Goal: Obtain resource: Download file/media

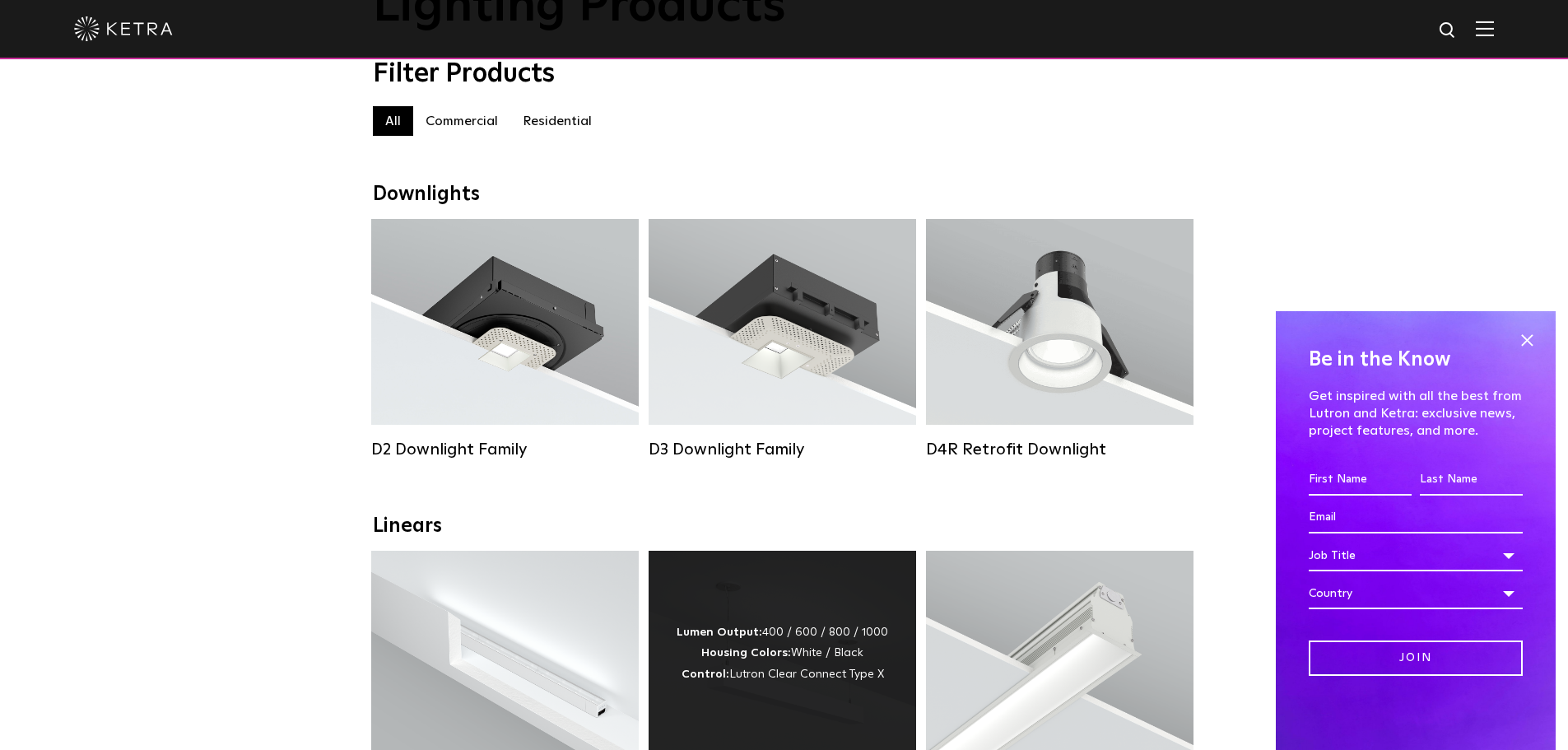
scroll to position [136, 0]
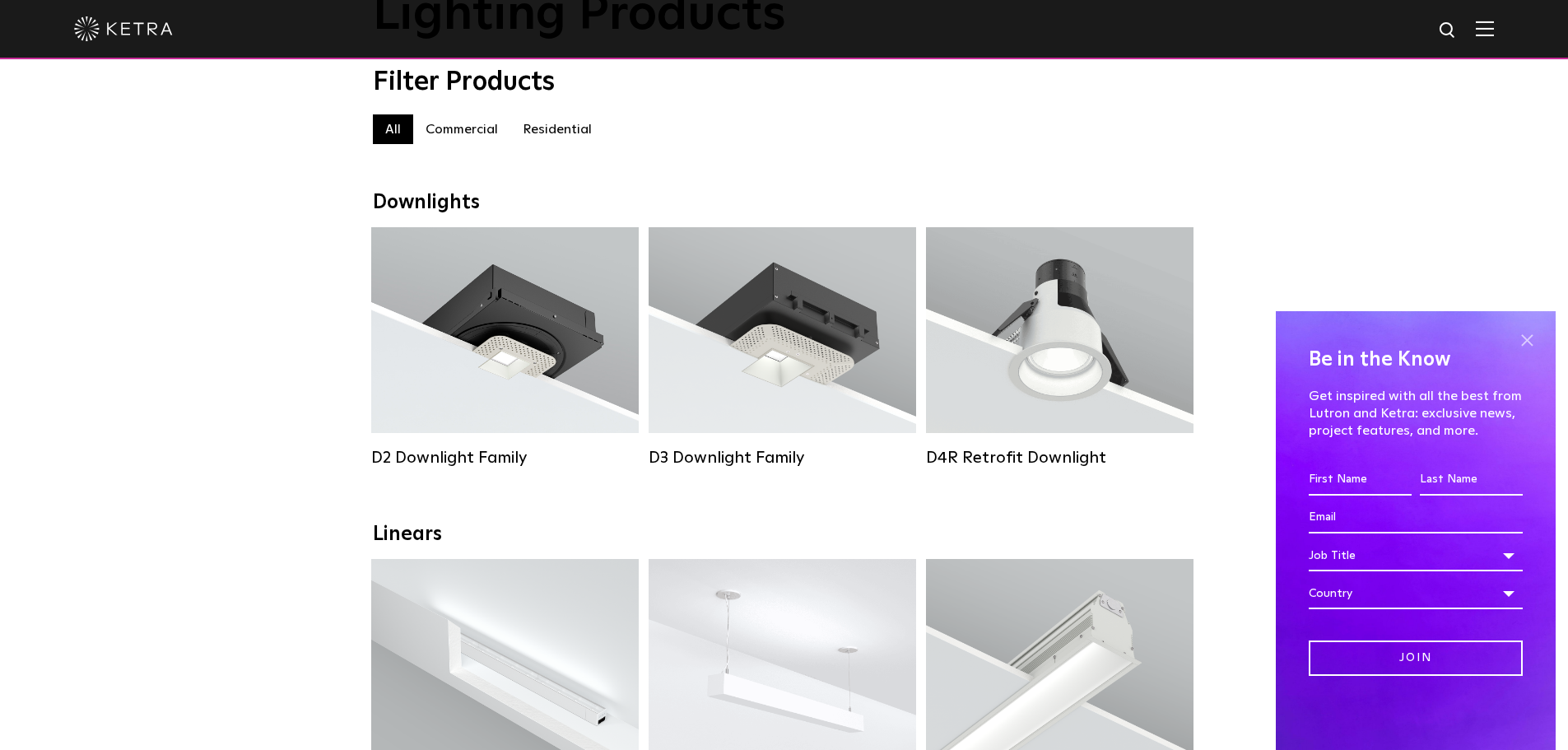
click at [1531, 340] on span at bounding box center [1527, 340] width 25 height 25
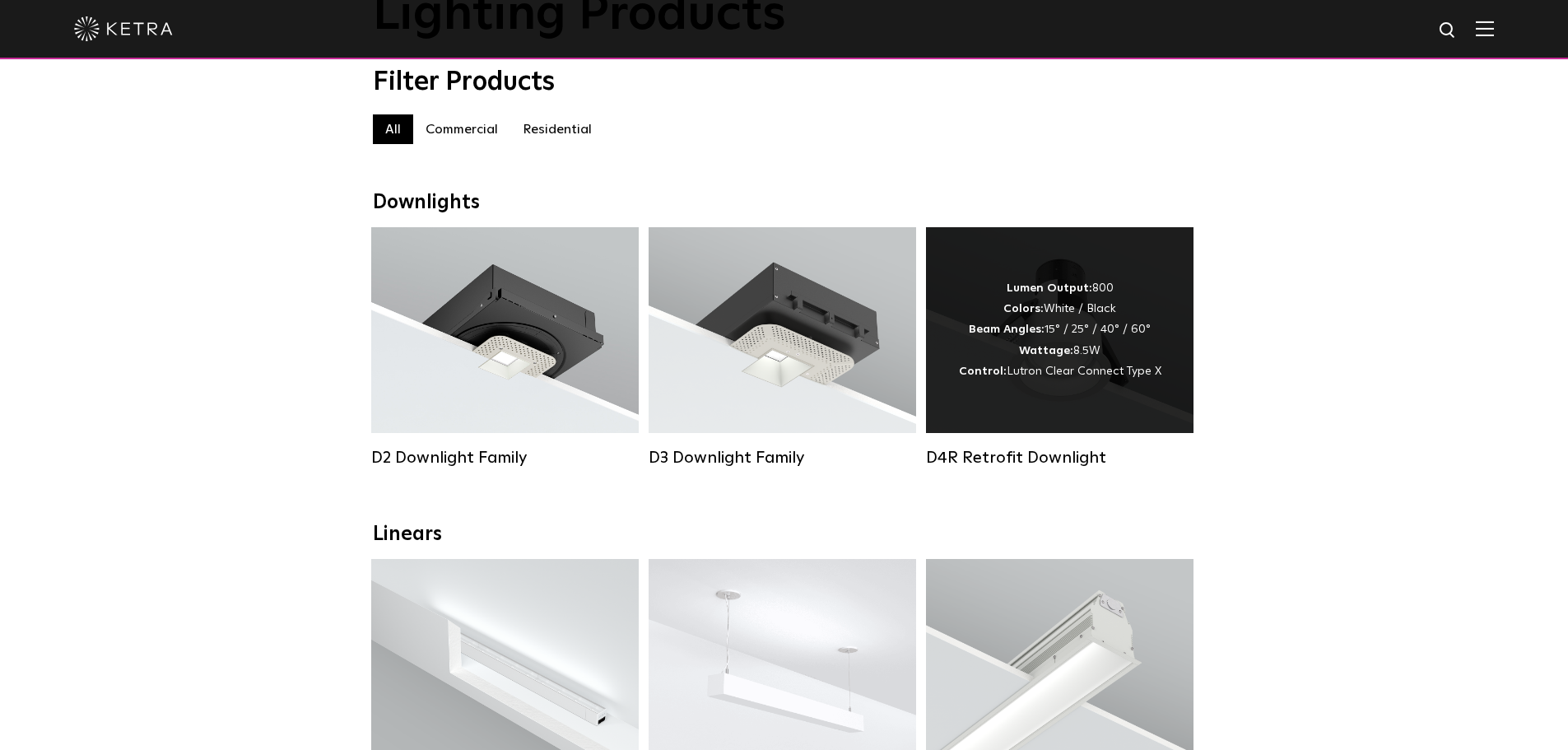
click at [1074, 276] on div "Lumen Output: 800 Colors: White / Black Beam Angles: 15° / 25° / 40° / 60° Watt…" at bounding box center [1059, 330] width 267 height 206
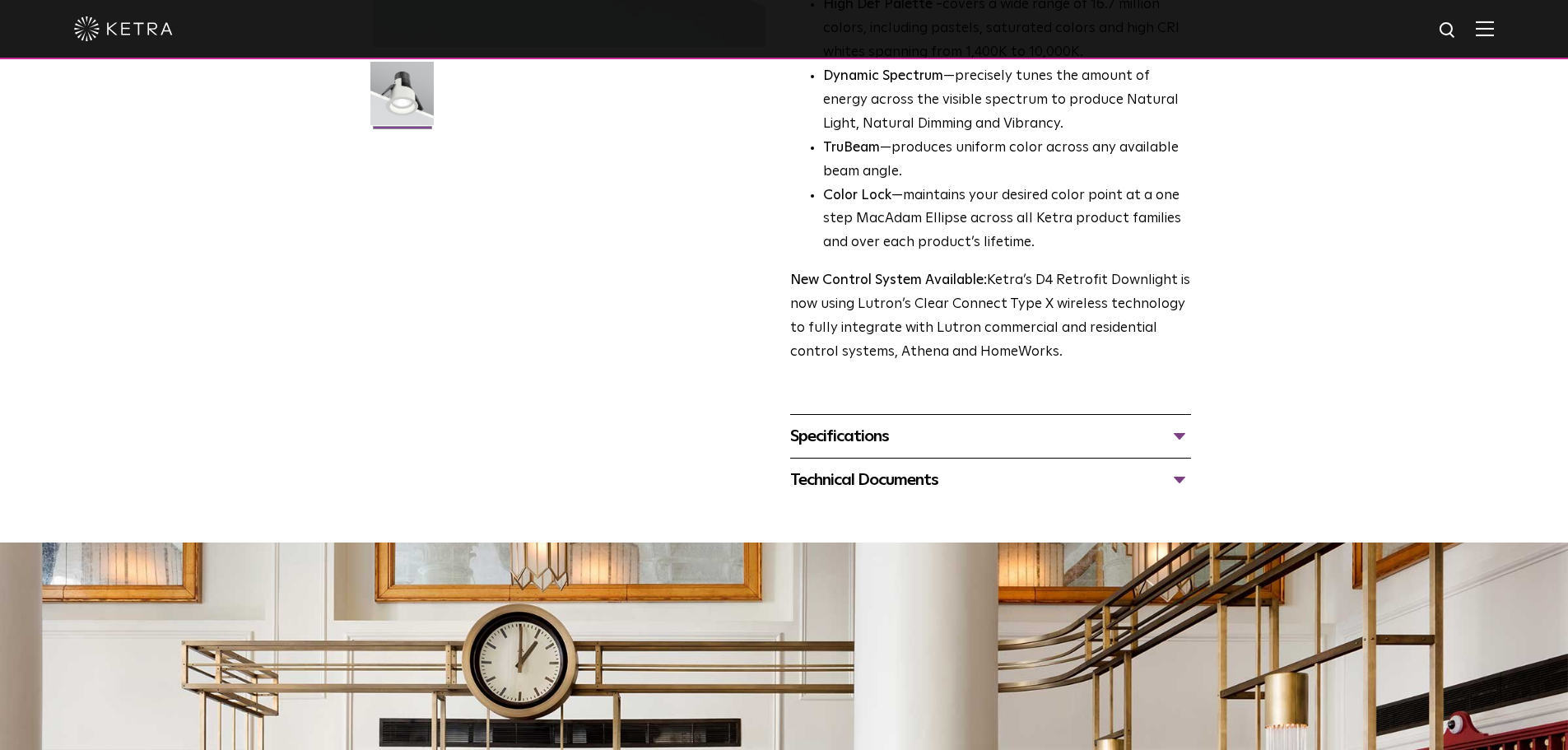
scroll to position [494, 0]
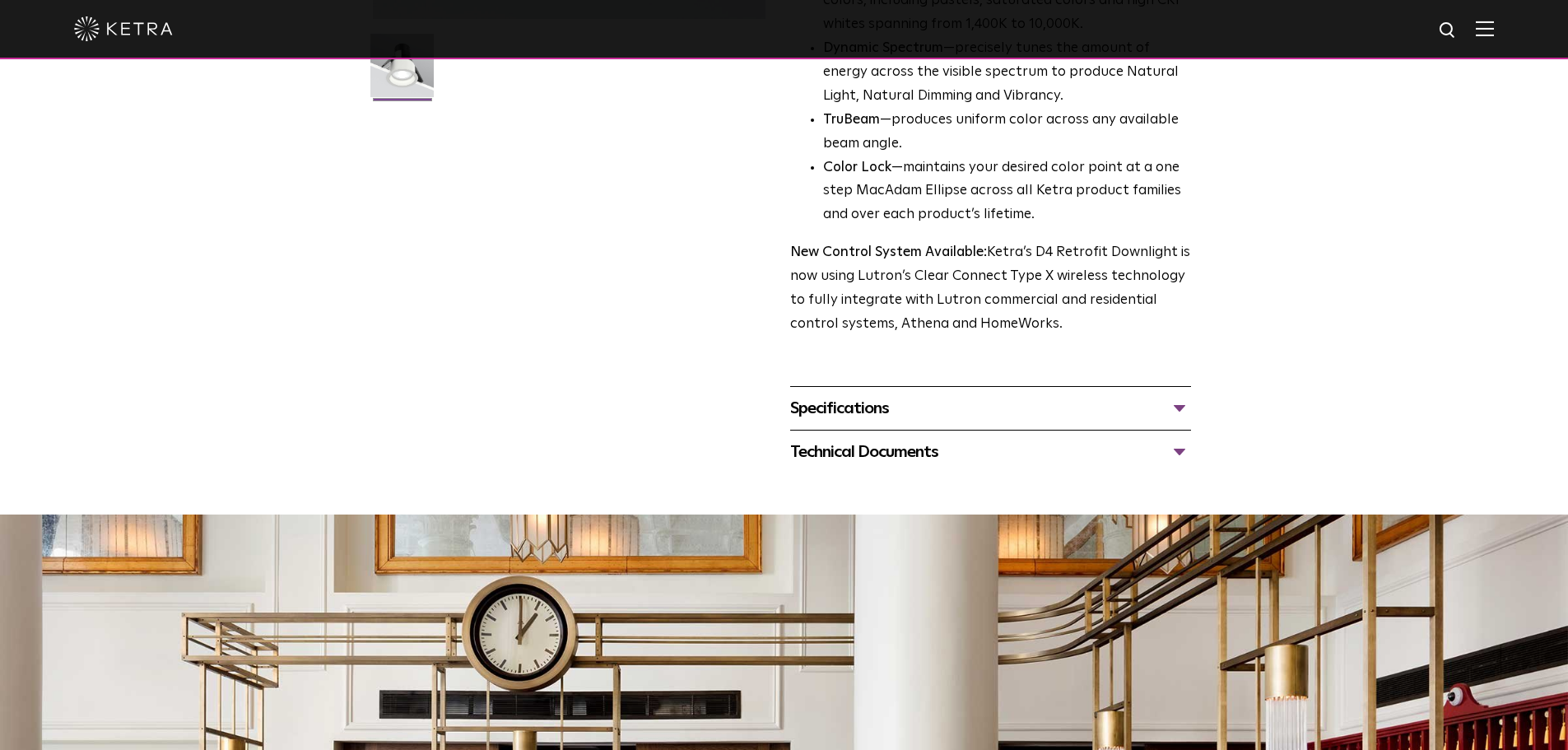
click at [1116, 396] on div "Specifications" at bounding box center [990, 408] width 401 height 26
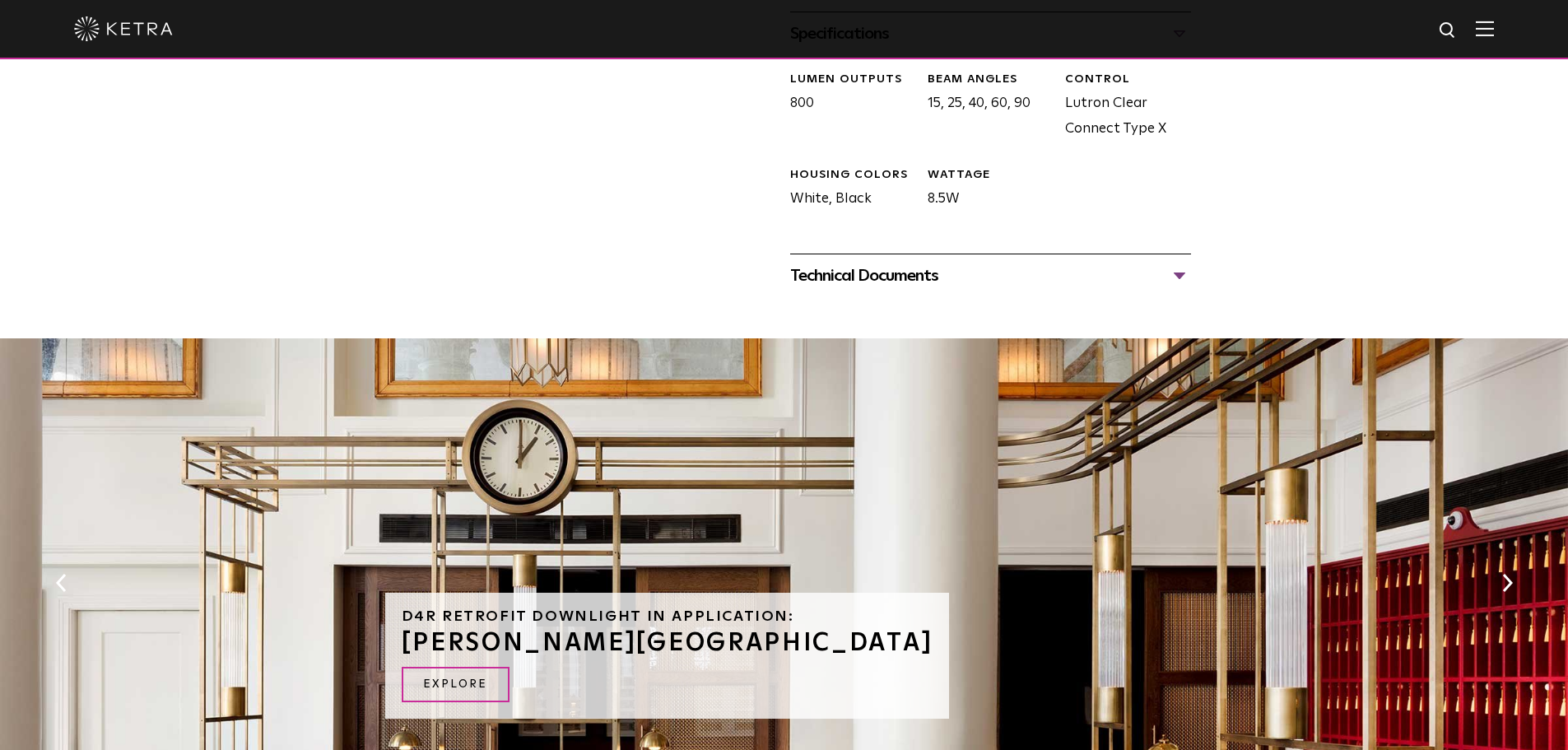
scroll to position [906, 0]
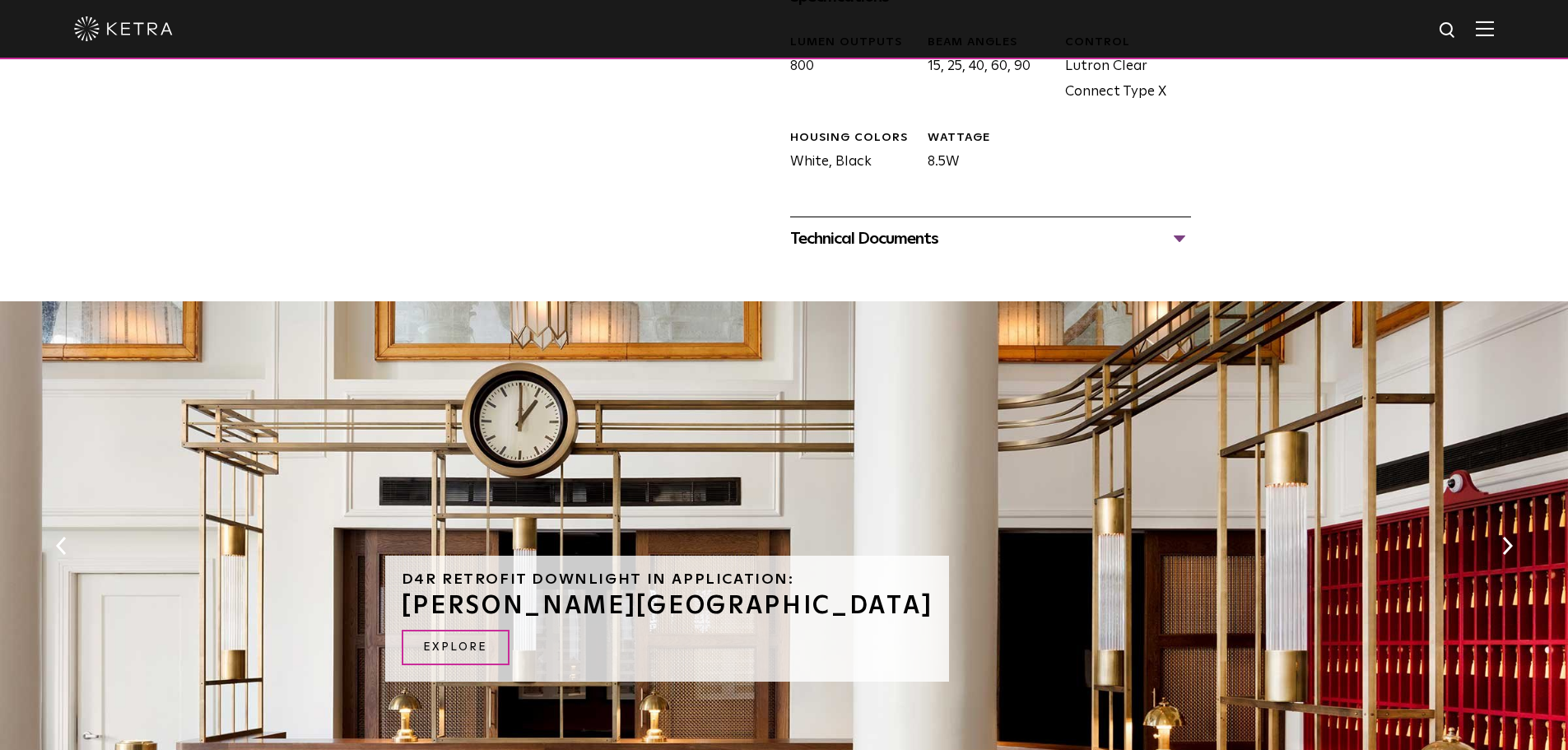
click at [849, 238] on div "Technical Documents" at bounding box center [990, 238] width 401 height 26
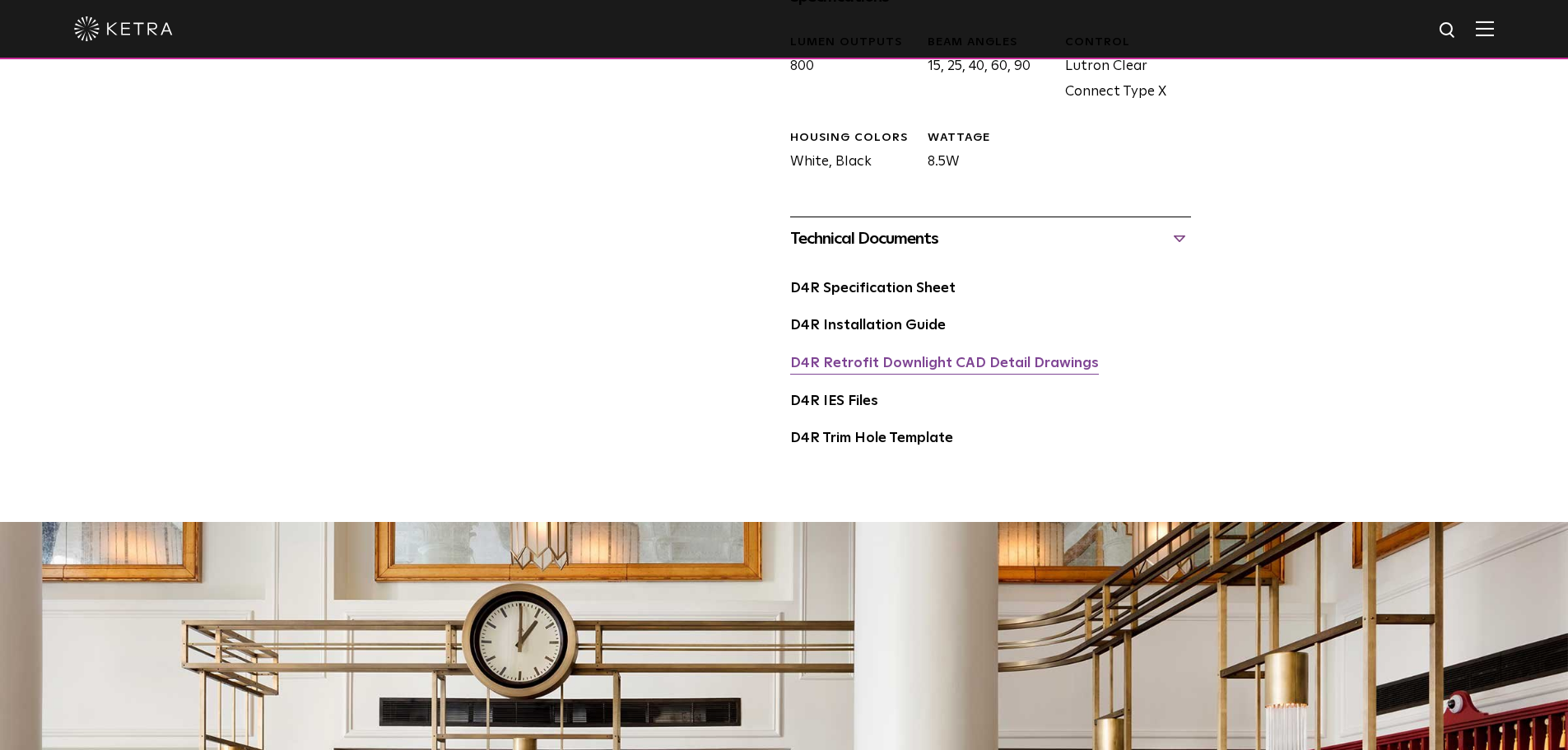
click at [897, 360] on link "D4R Retrofit Downlight CAD Detail Drawings" at bounding box center [944, 363] width 309 height 14
click at [859, 436] on link "D4R Trim Hole Template" at bounding box center [872, 438] width 163 height 14
click at [873, 369] on link "D4R Retrofit Downlight CAD Detail Drawings" at bounding box center [944, 363] width 309 height 14
click at [874, 443] on link "D4R Trim Hole Template" at bounding box center [872, 438] width 163 height 14
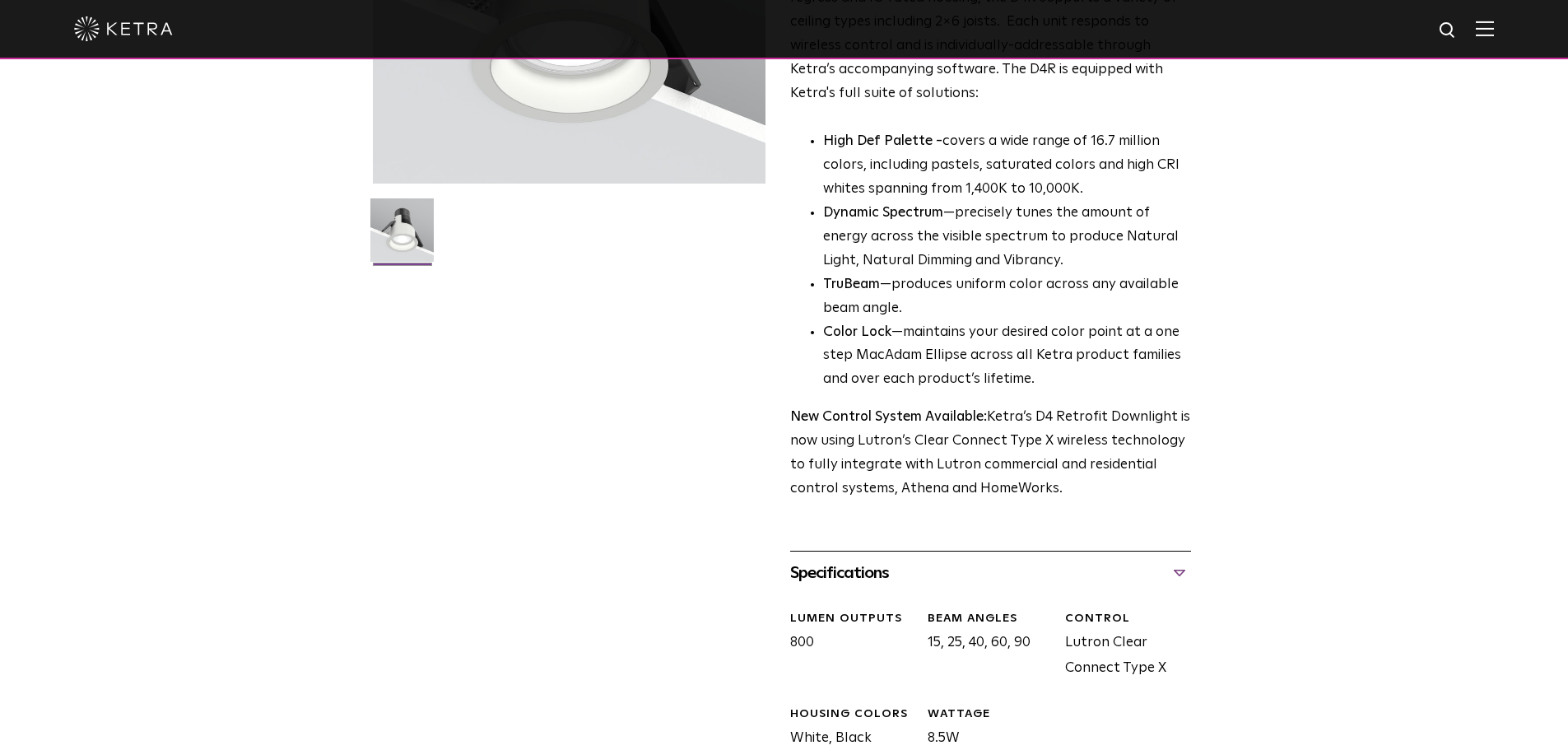
scroll to position [0, 0]
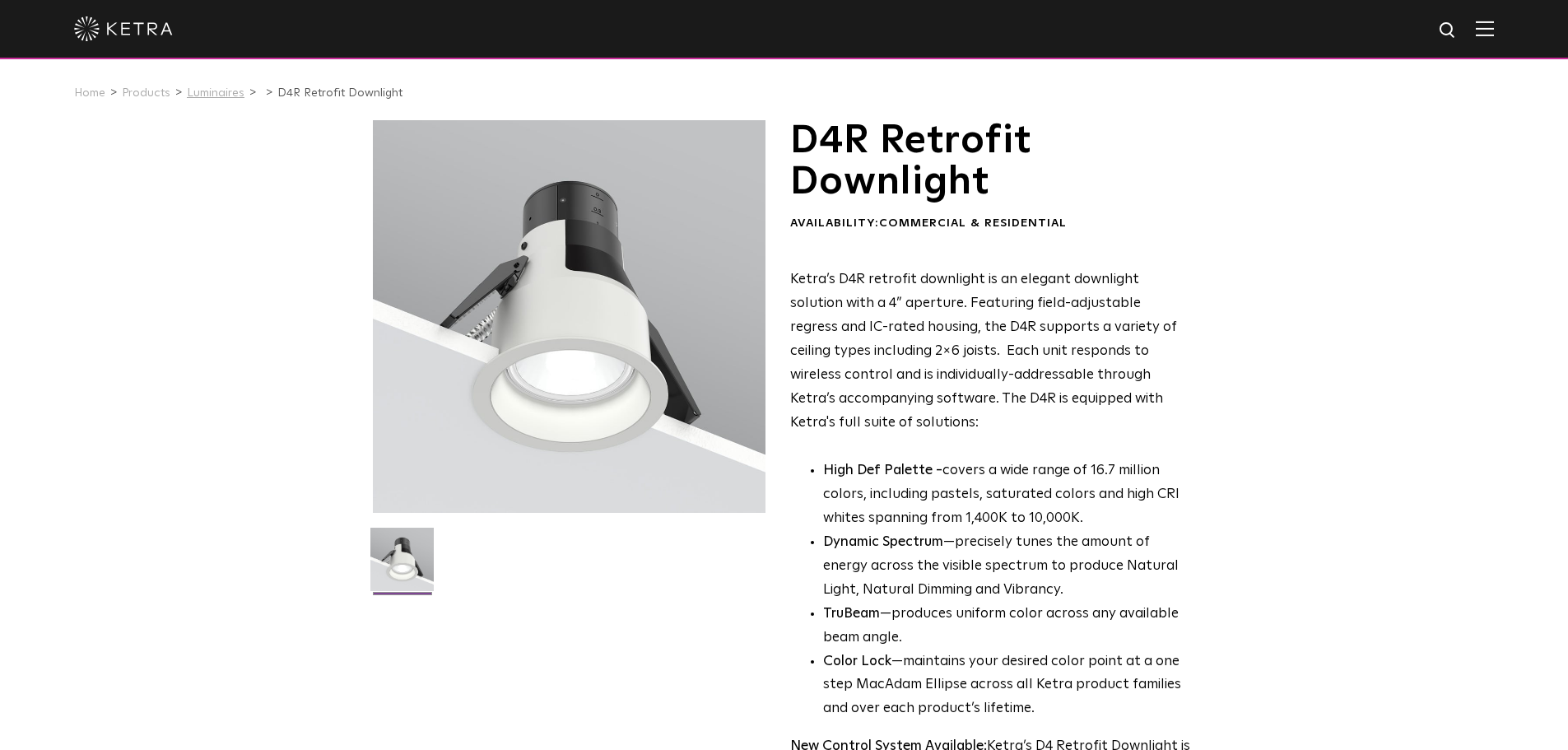
click at [216, 95] on link "Luminaires" at bounding box center [215, 93] width 58 height 12
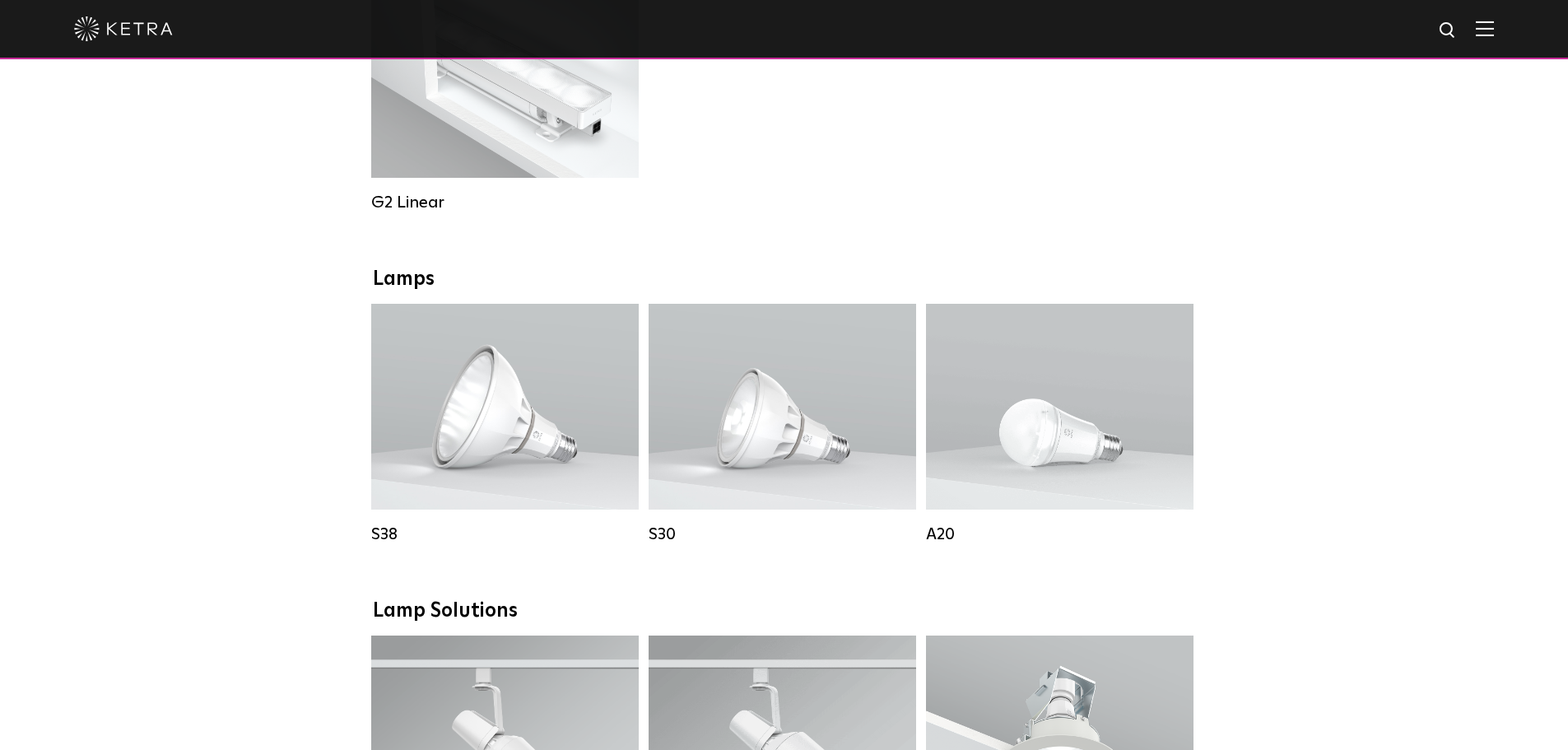
scroll to position [1235, 0]
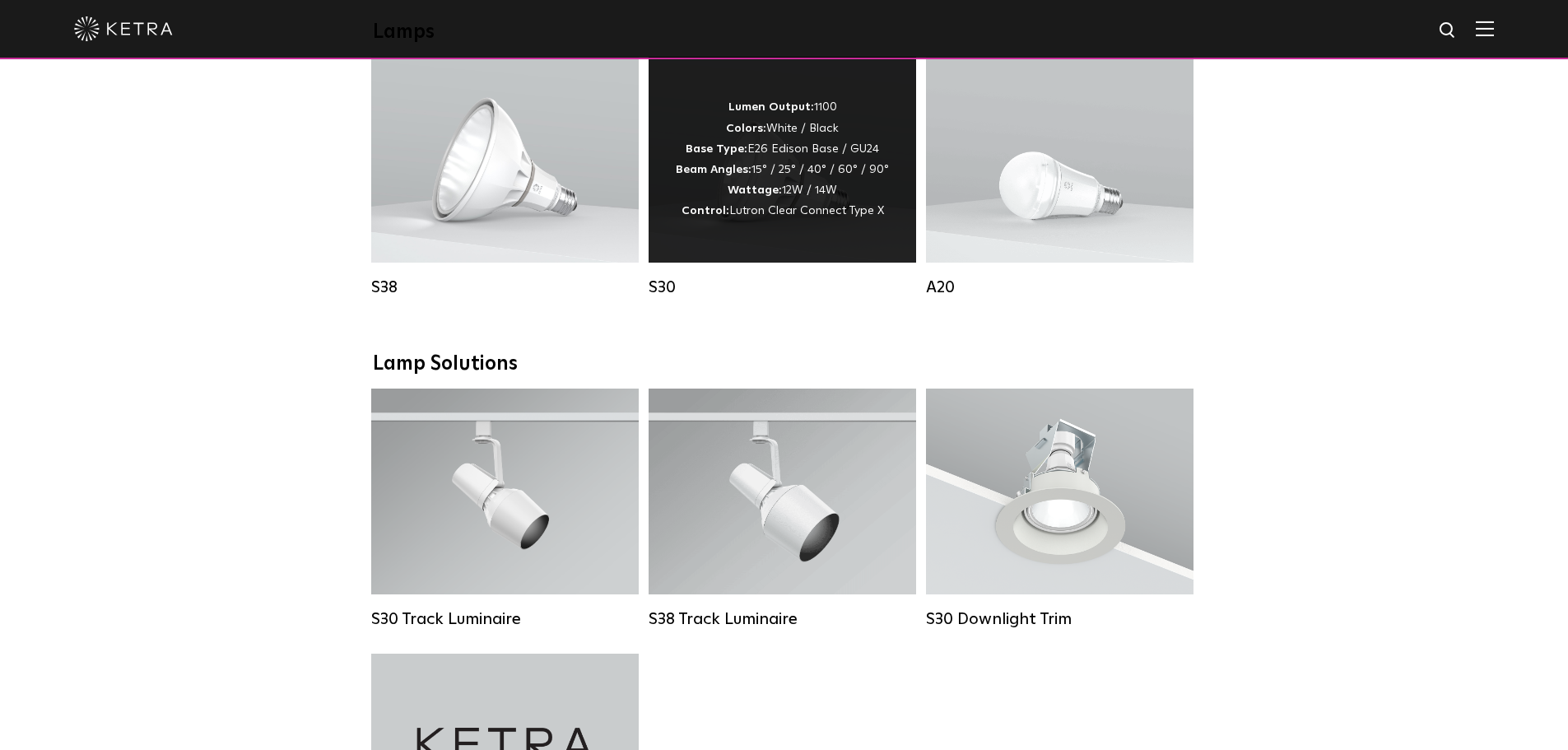
click at [745, 214] on div "Lumen Output: 1100 Colors: White / Black Base Type: E26 Edison Base / GU24 Beam…" at bounding box center [783, 159] width 213 height 124
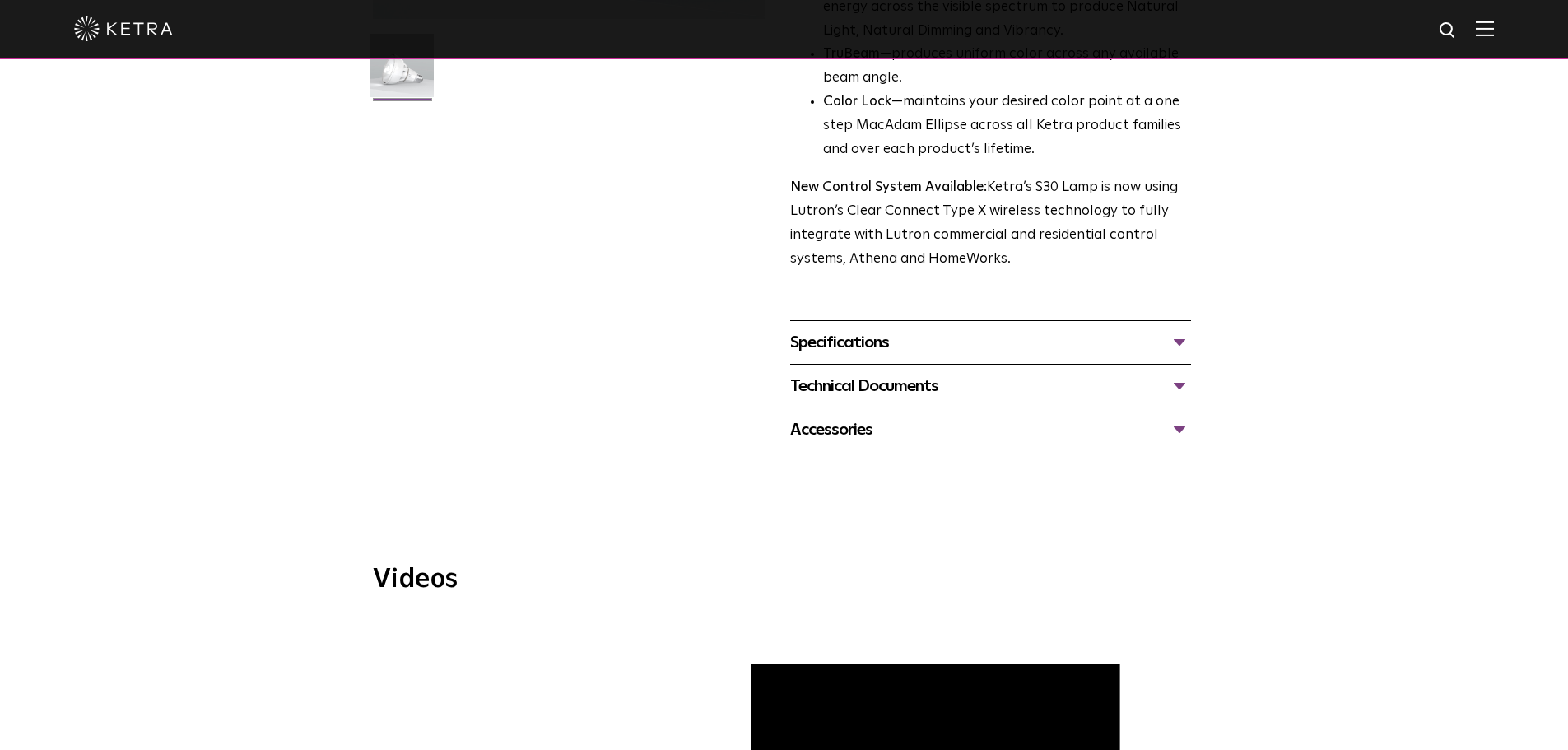
scroll to position [576, 0]
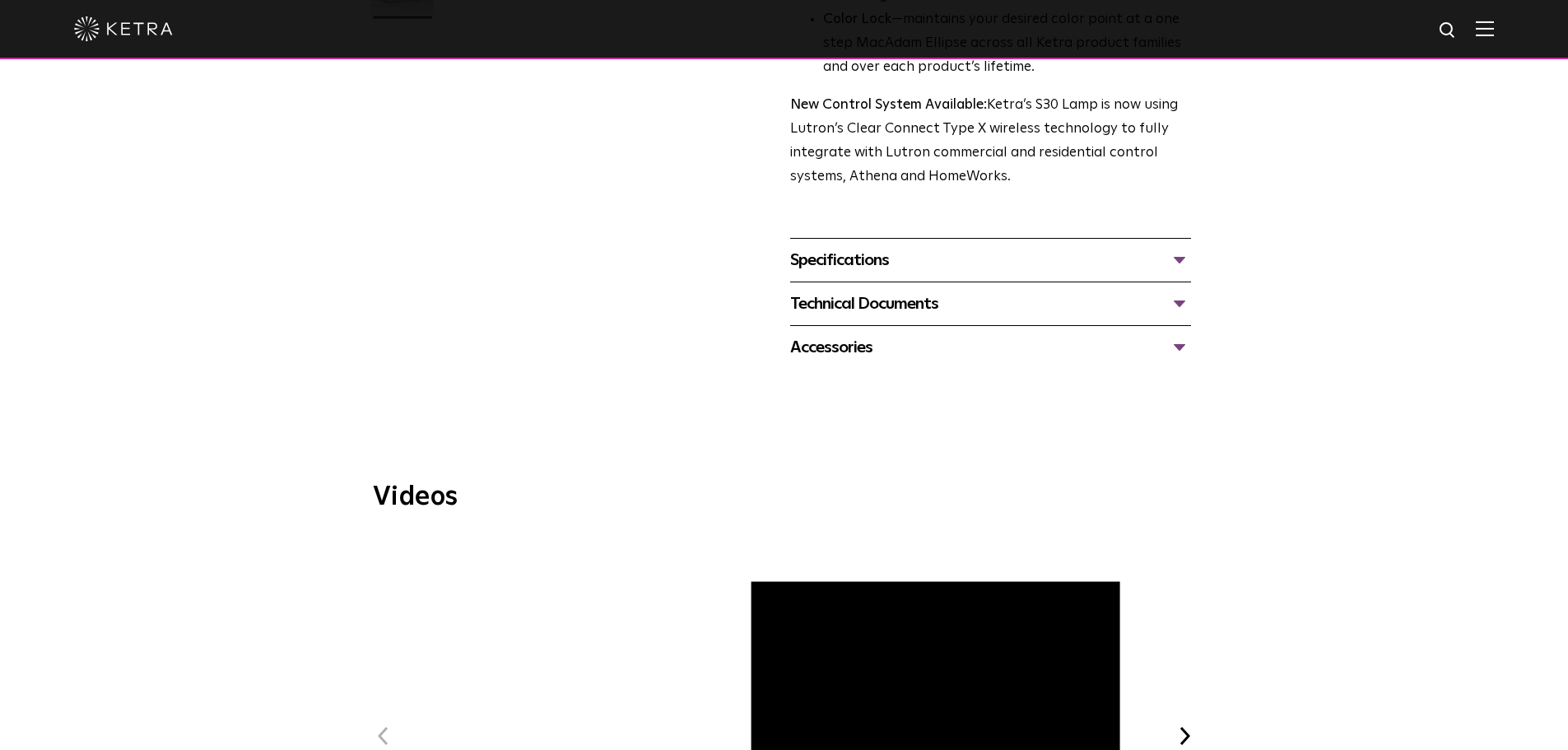
click at [908, 260] on div "Specifications" at bounding box center [990, 260] width 401 height 26
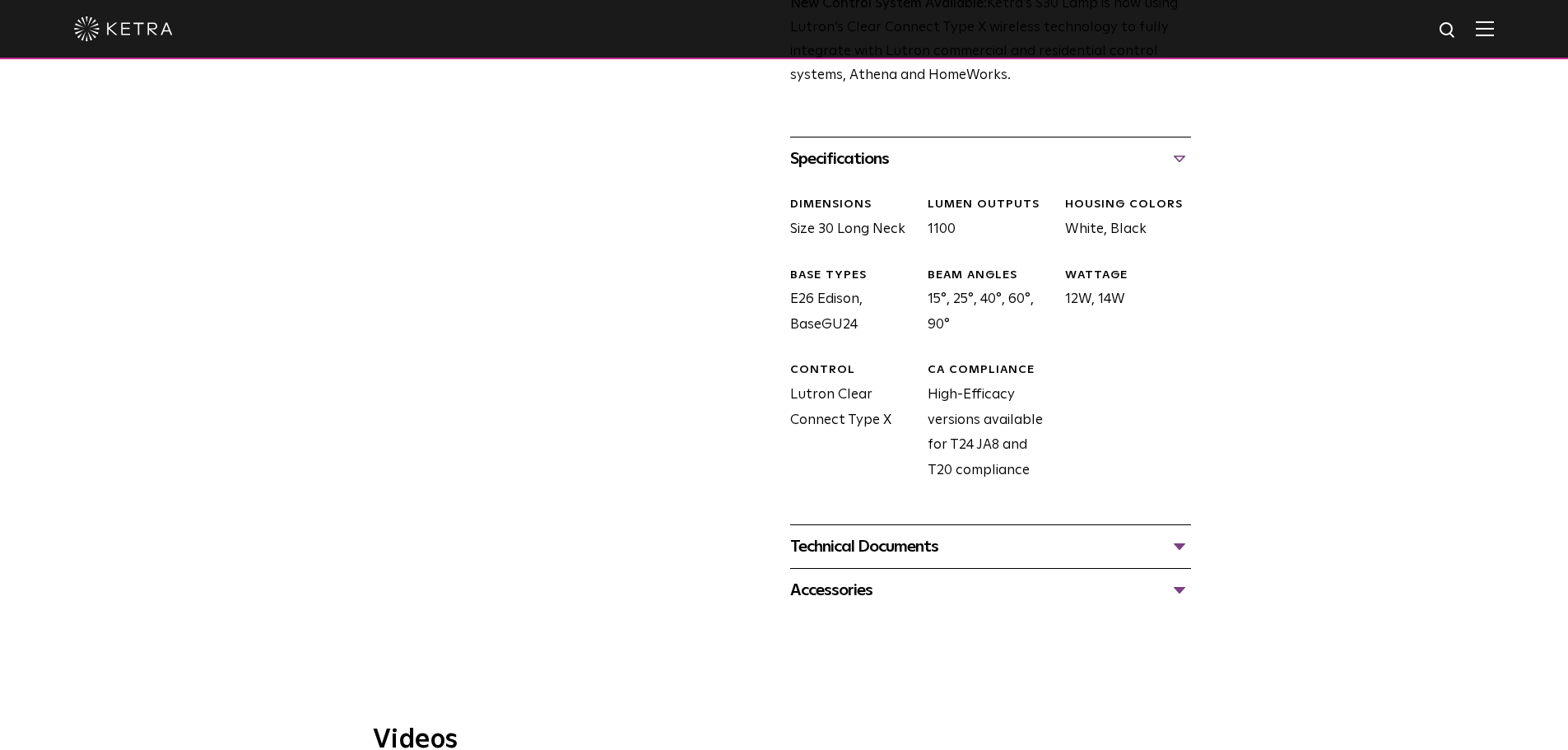
scroll to position [741, 0]
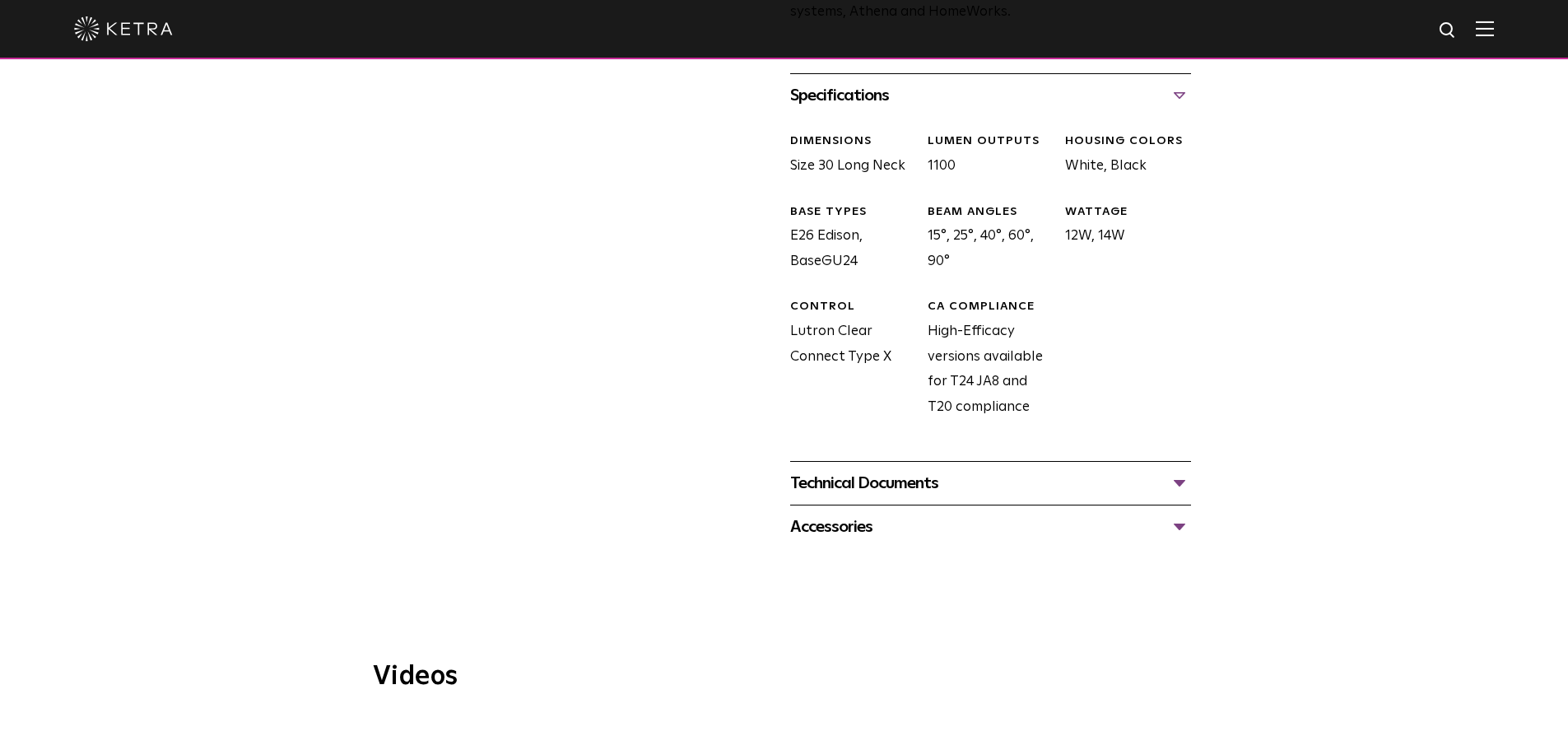
click at [934, 492] on div "Technical Documents" at bounding box center [990, 483] width 401 height 26
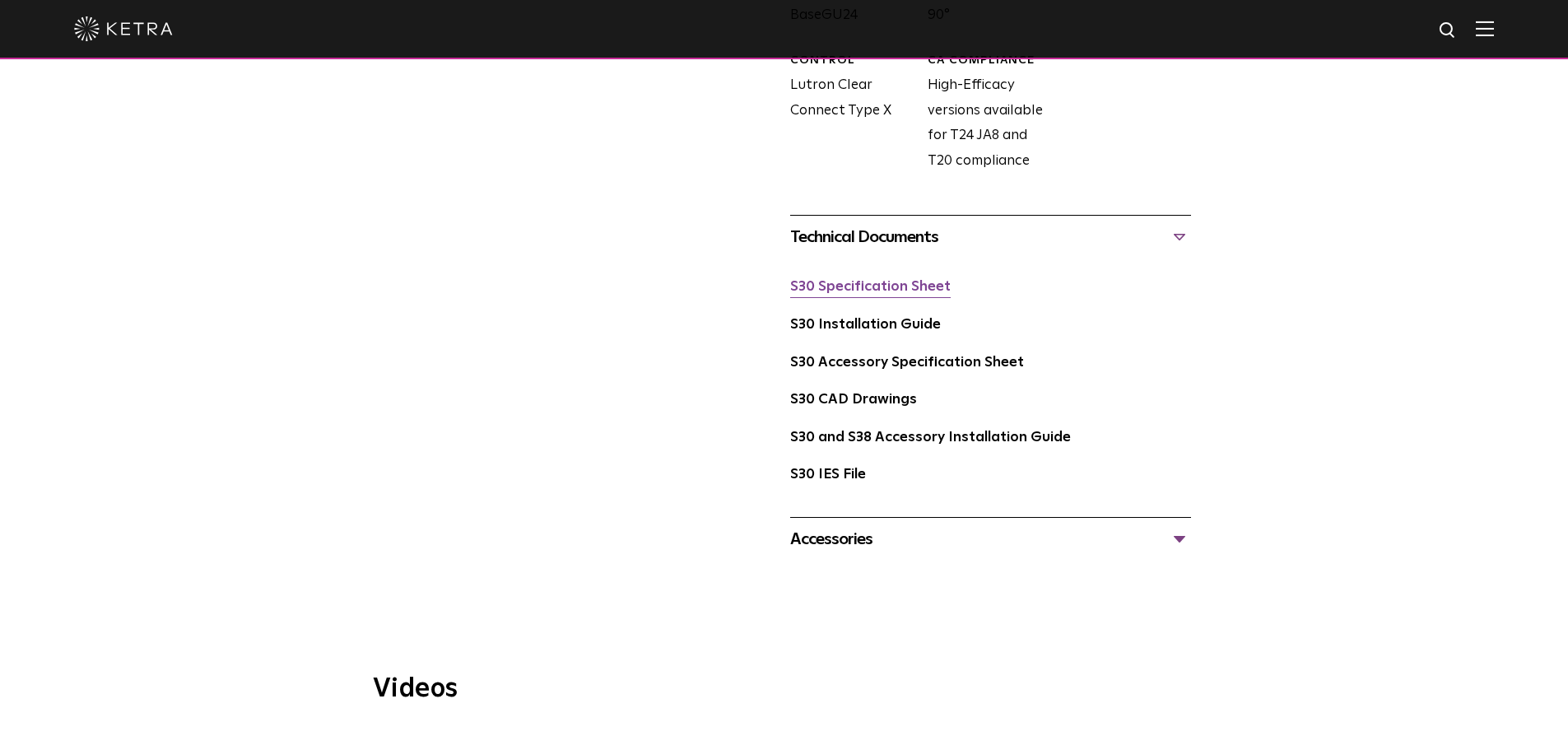
scroll to position [988, 0]
click at [877, 401] on link "S30 CAD Drawings" at bounding box center [854, 399] width 127 height 14
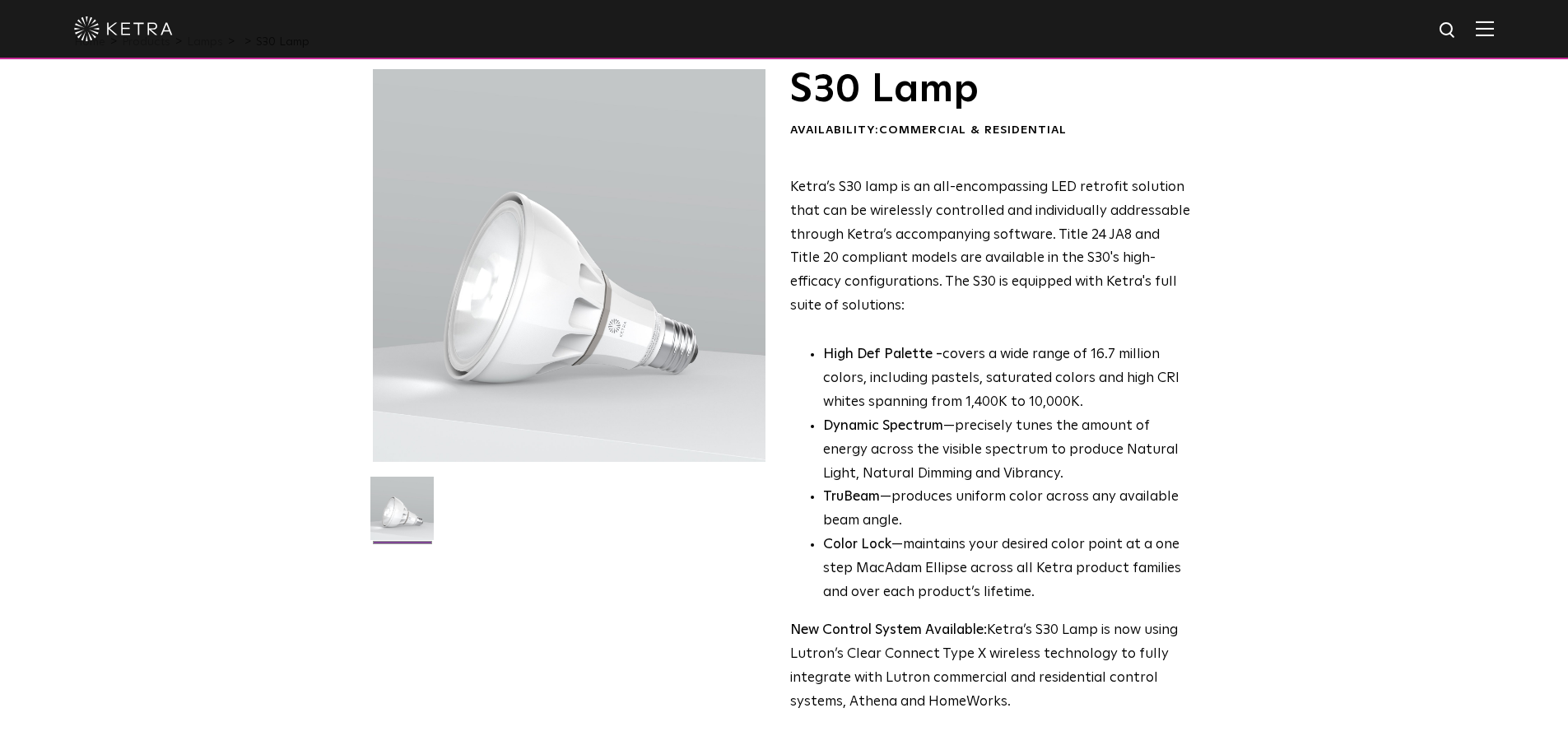
scroll to position [0, 0]
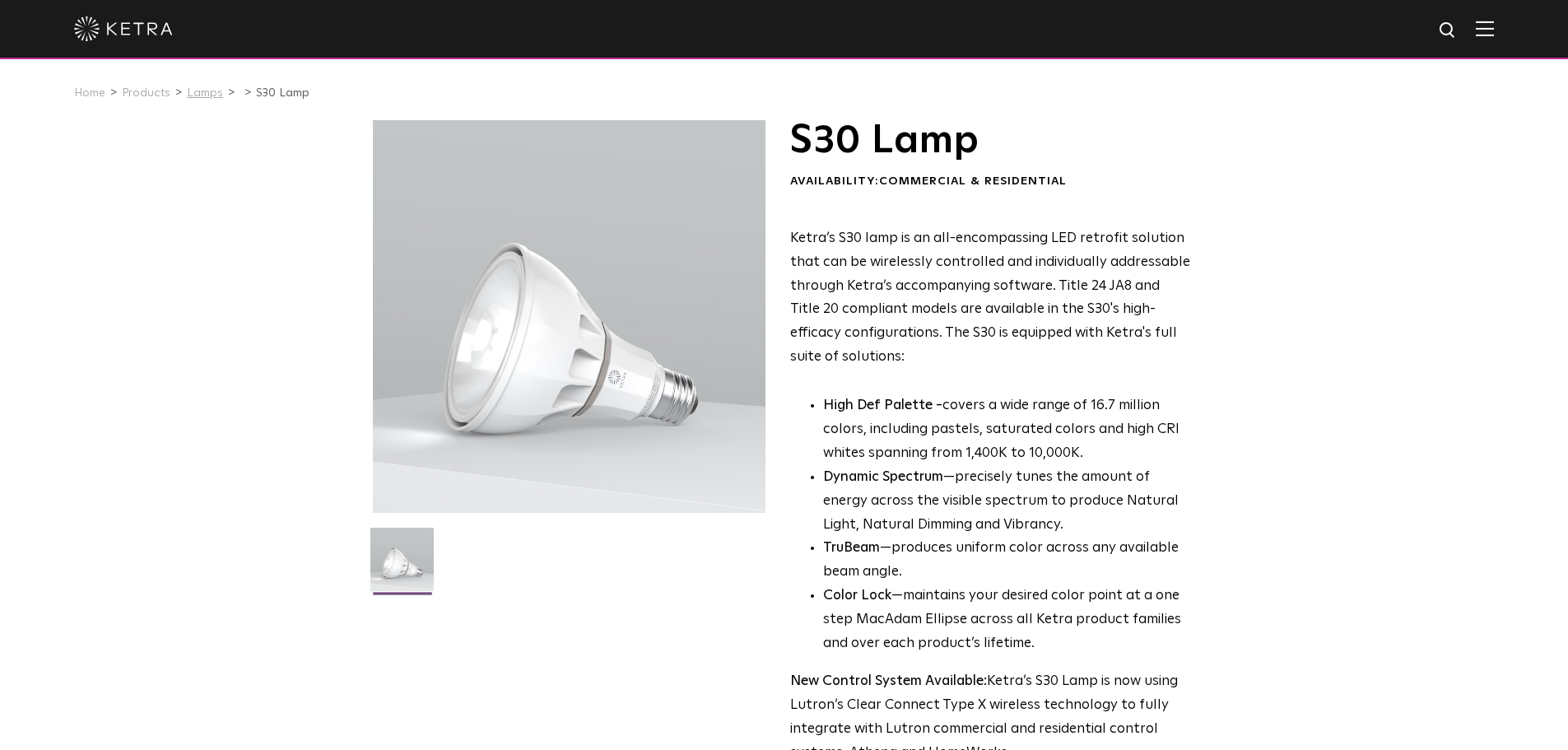
click at [205, 89] on link "Lamps" at bounding box center [205, 93] width 37 height 12
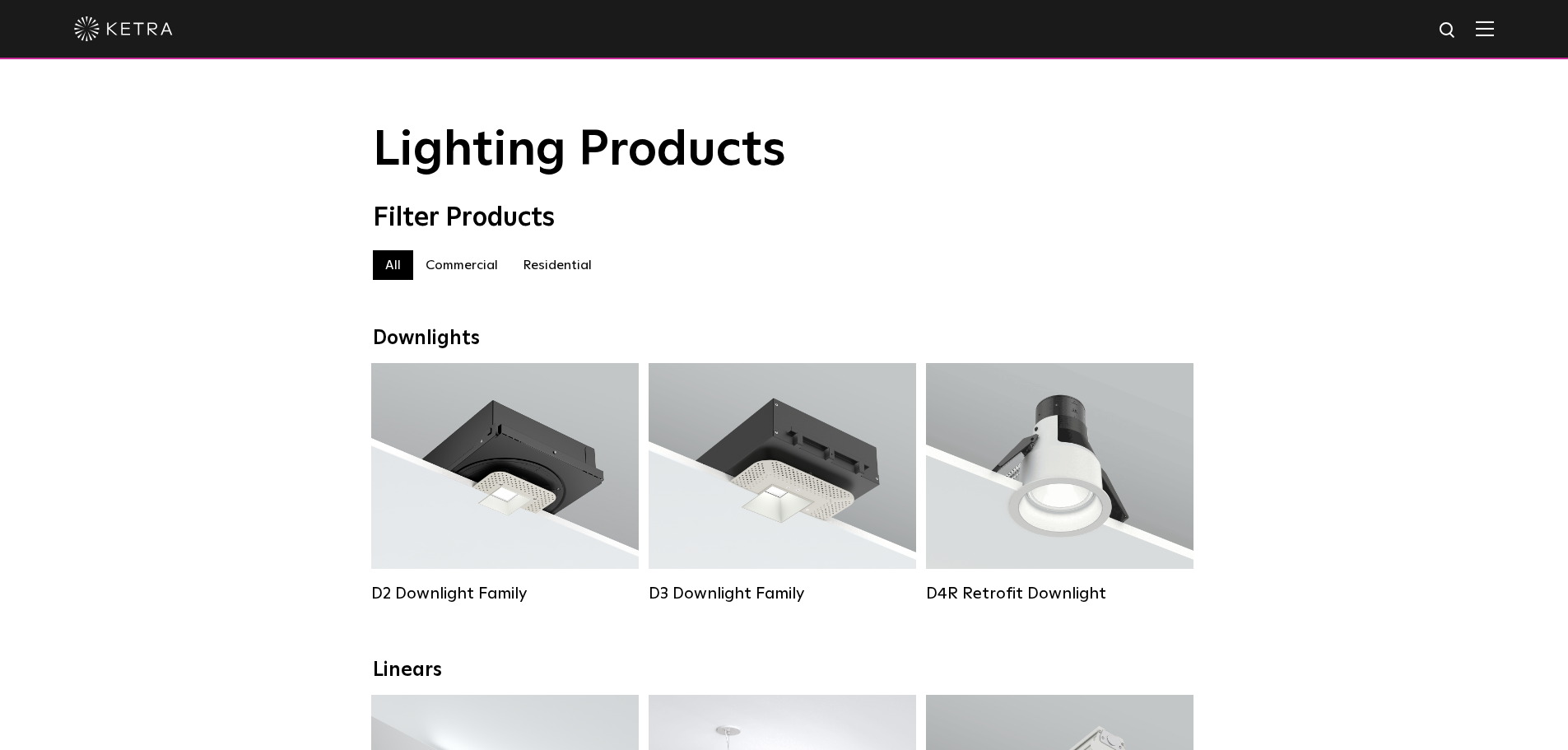
click at [546, 262] on label "Residential" at bounding box center [558, 264] width 94 height 30
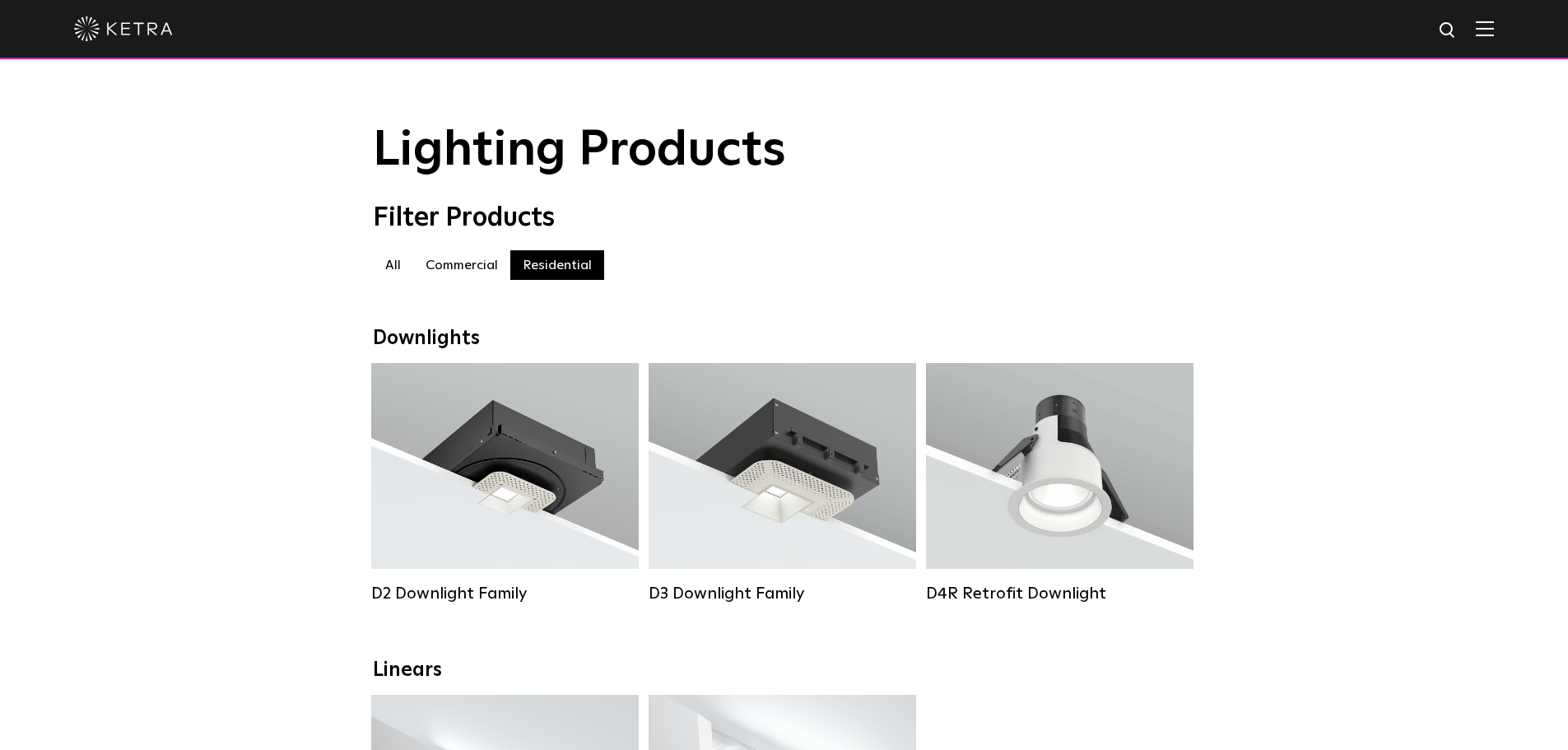
click at [135, 32] on img at bounding box center [123, 29] width 99 height 25
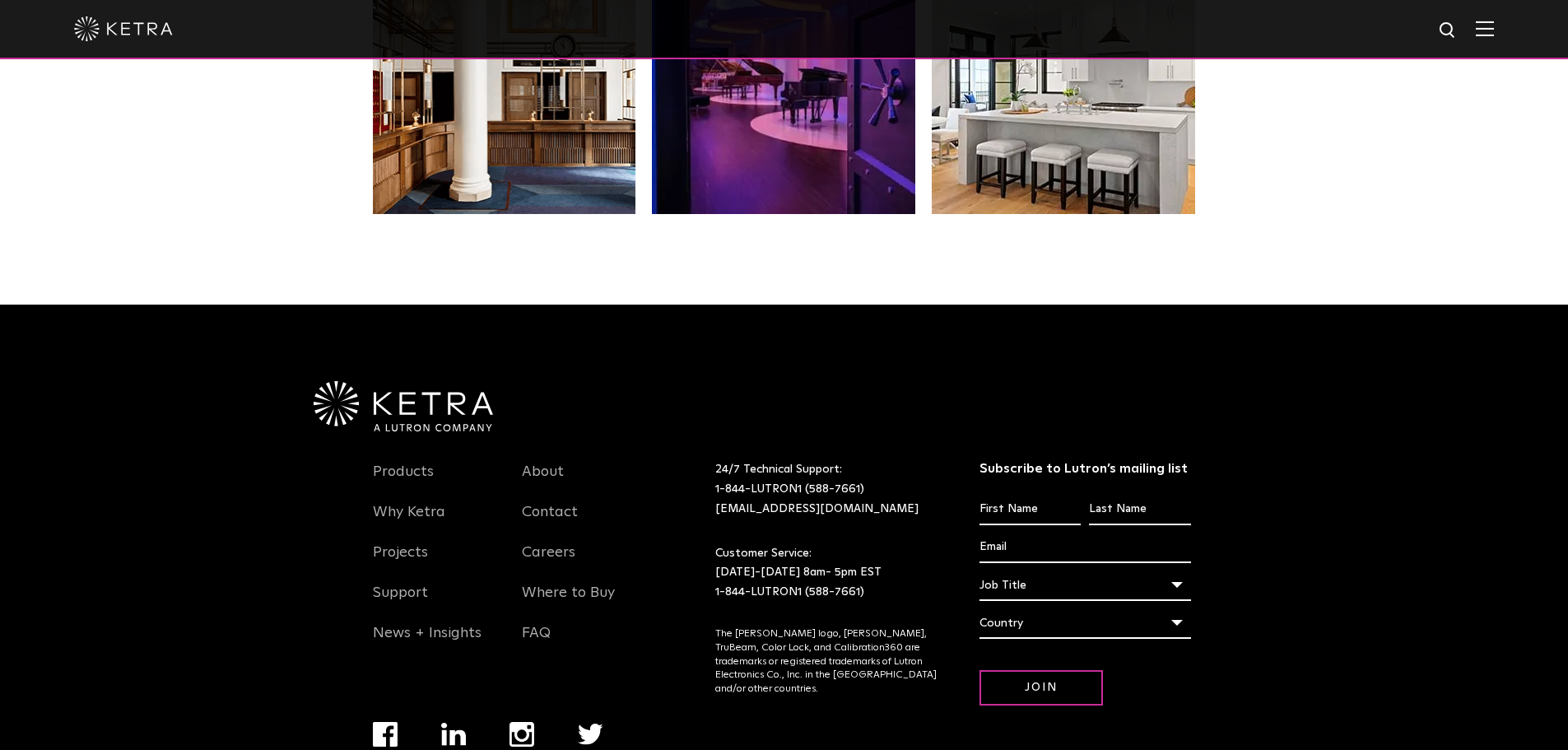
scroll to position [3462, 0]
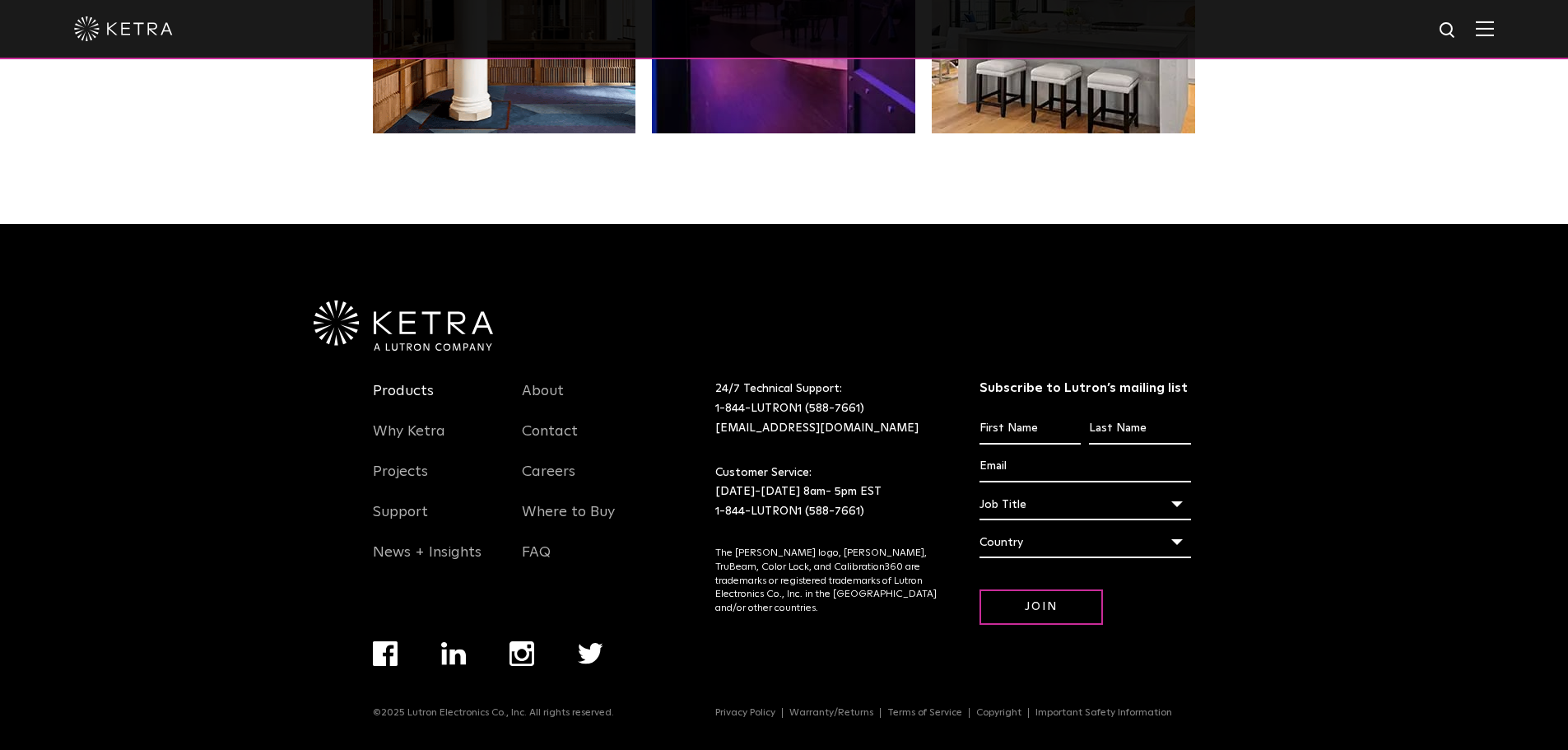
click at [420, 384] on link "Products" at bounding box center [403, 400] width 61 height 38
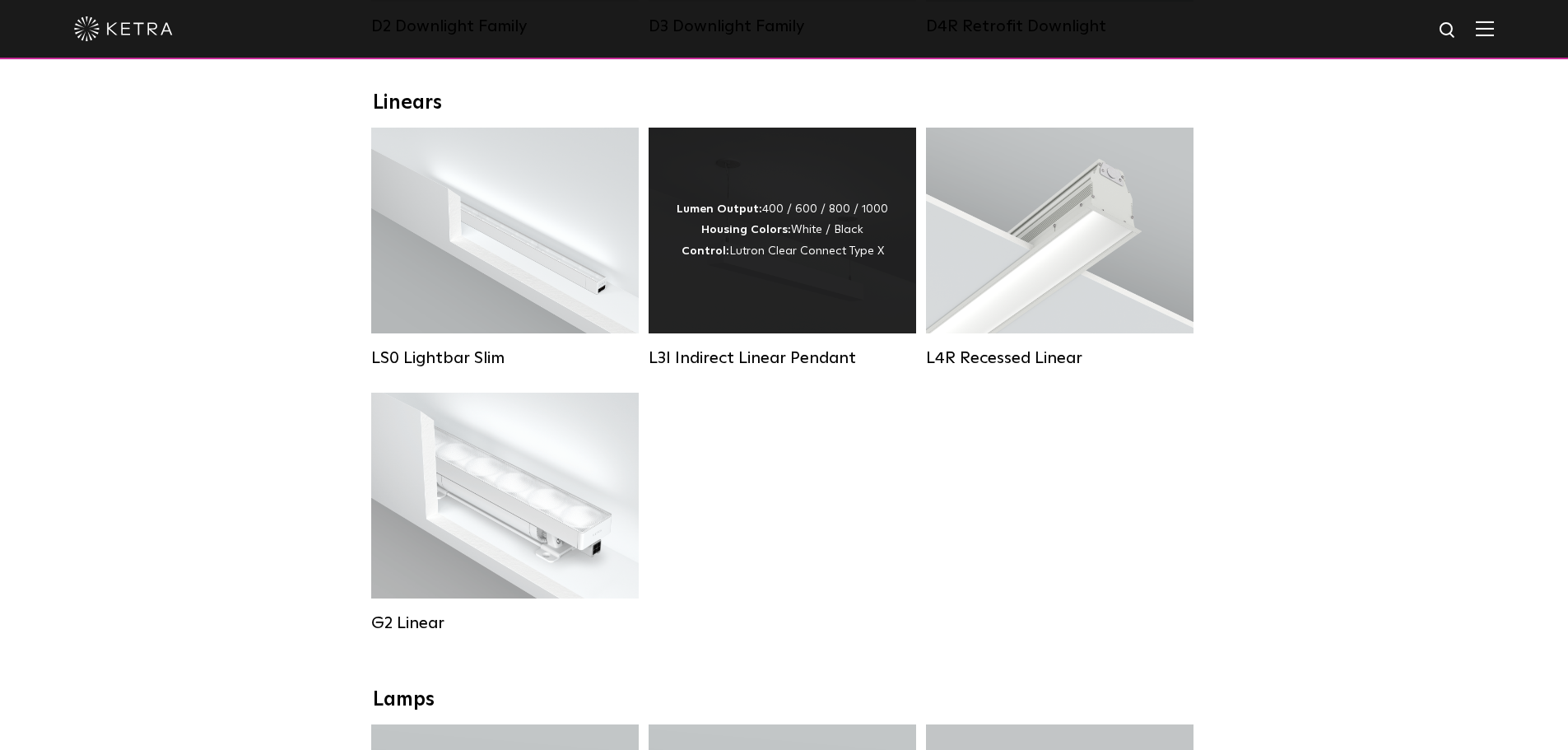
scroll to position [576, 0]
